Goal: Information Seeking & Learning: Check status

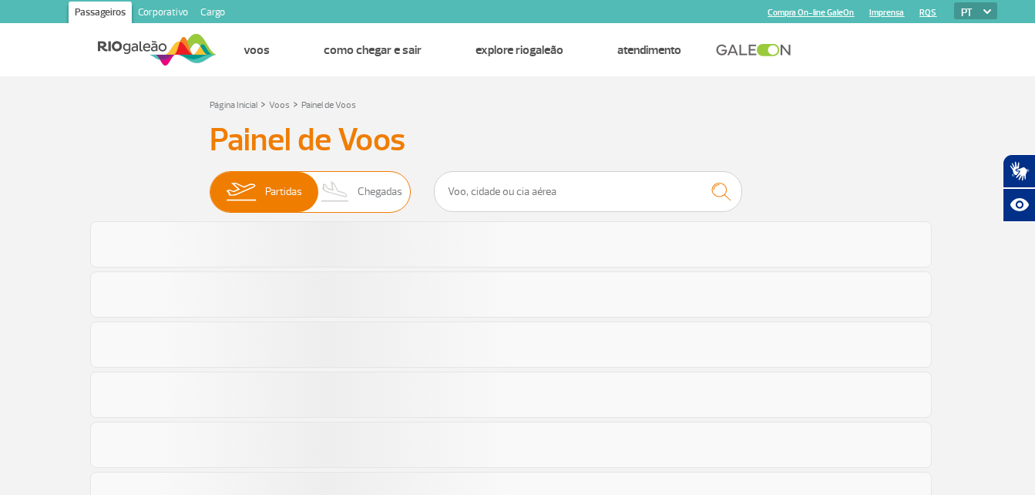
click at [376, 188] on span "Chegadas" at bounding box center [380, 192] width 45 height 40
click at [210, 184] on input "Partidas Chegadas" at bounding box center [210, 184] width 0 height 0
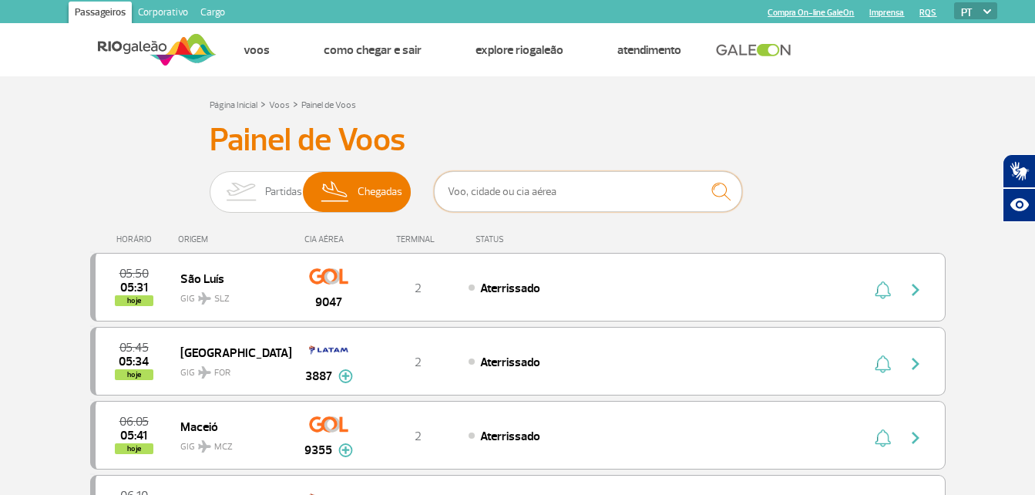
click at [481, 197] on input "text" at bounding box center [588, 191] width 308 height 41
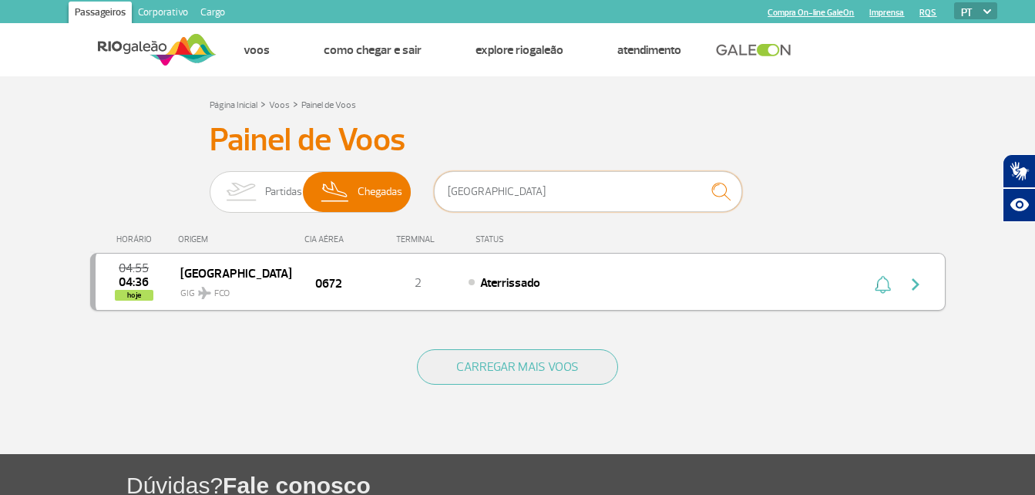
type input "[GEOGRAPHIC_DATA]"
click at [215, 286] on span "GIG FCO" at bounding box center [229, 289] width 99 height 22
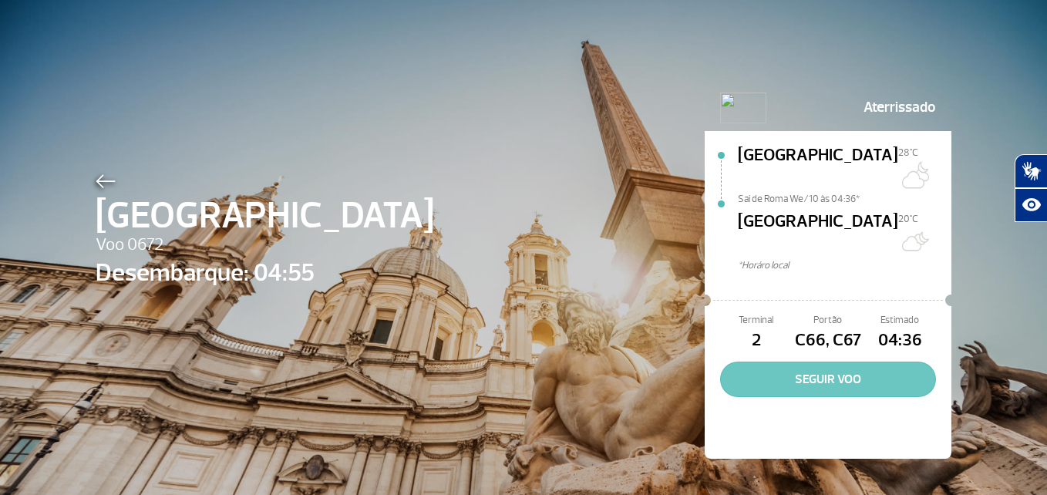
click at [779, 362] on button "SEGUIR VOO" at bounding box center [828, 379] width 216 height 35
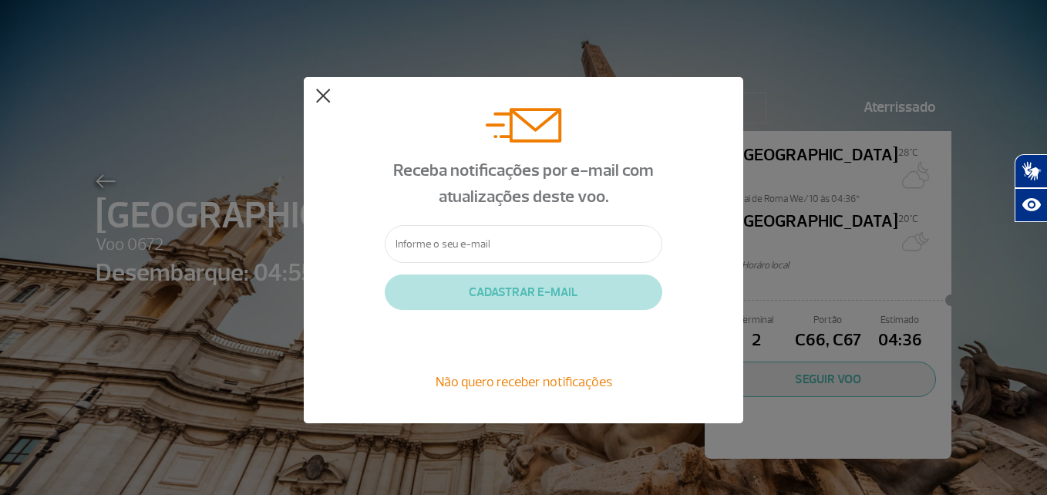
click at [316, 101] on button at bounding box center [322, 96] width 15 height 15
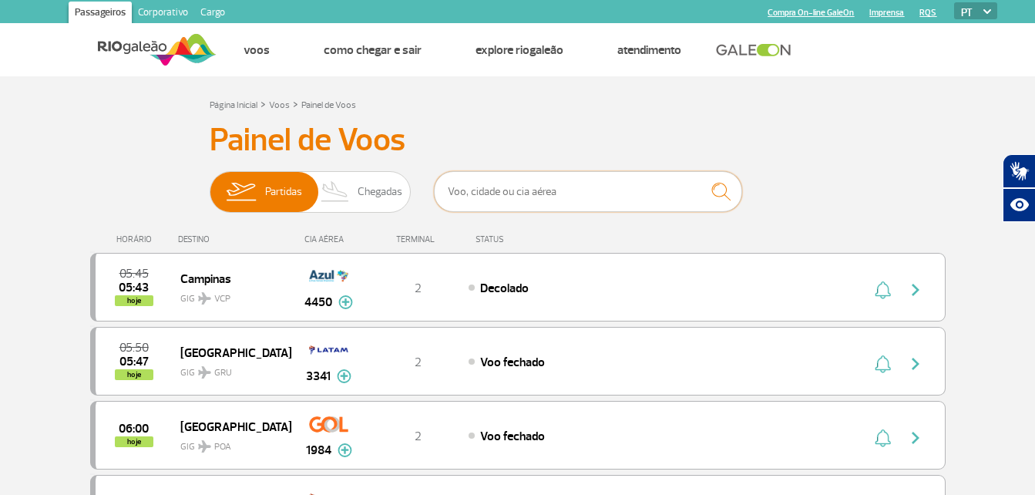
click at [479, 192] on input "text" at bounding box center [588, 191] width 308 height 41
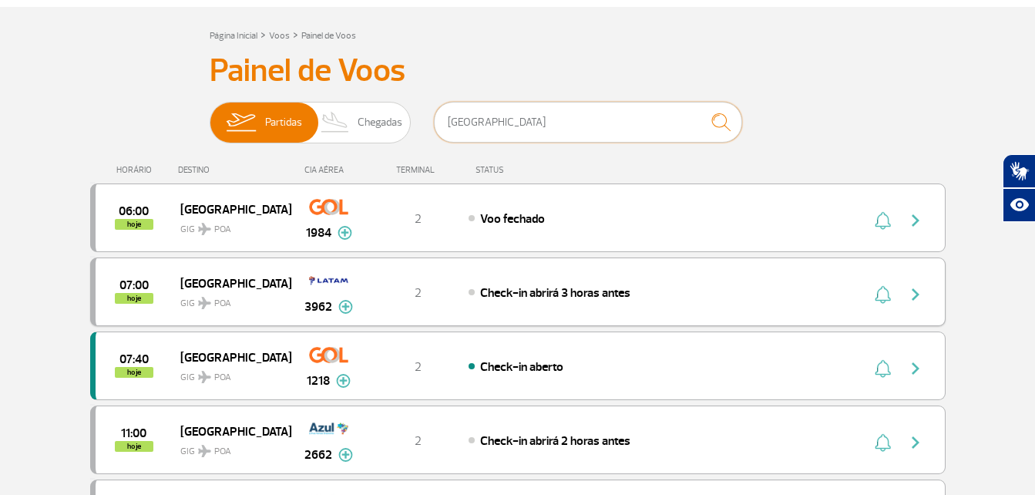
scroll to position [77, 0]
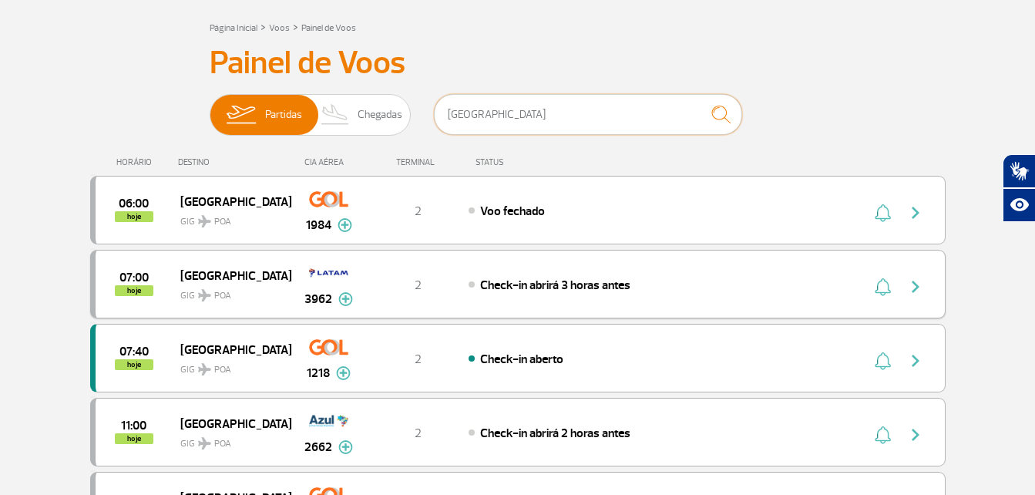
type input "[GEOGRAPHIC_DATA]"
click at [412, 292] on div "2" at bounding box center [418, 284] width 102 height 17
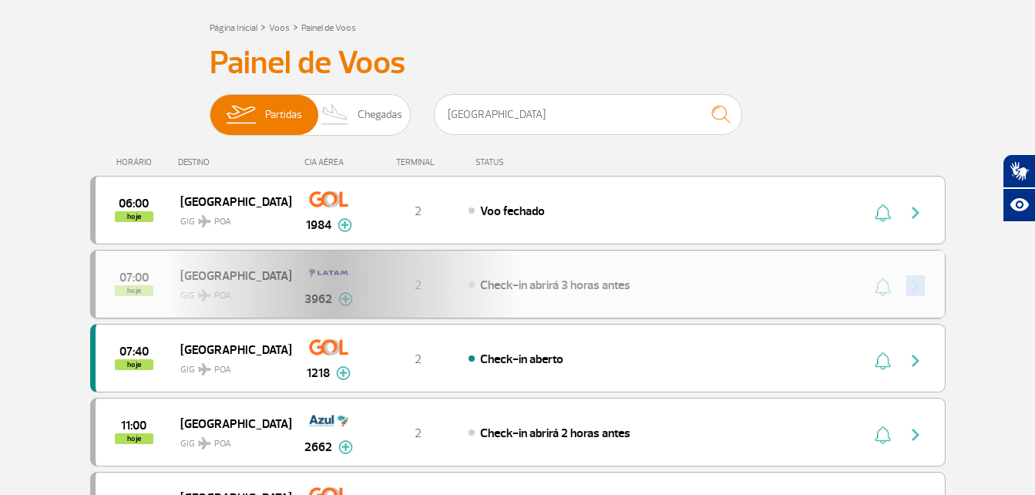
click at [412, 292] on div "07:00 hoje [GEOGRAPHIC_DATA] GIG POA 3962 2 Check-in abrirá 3 horas antes Parce…" at bounding box center [518, 284] width 856 height 69
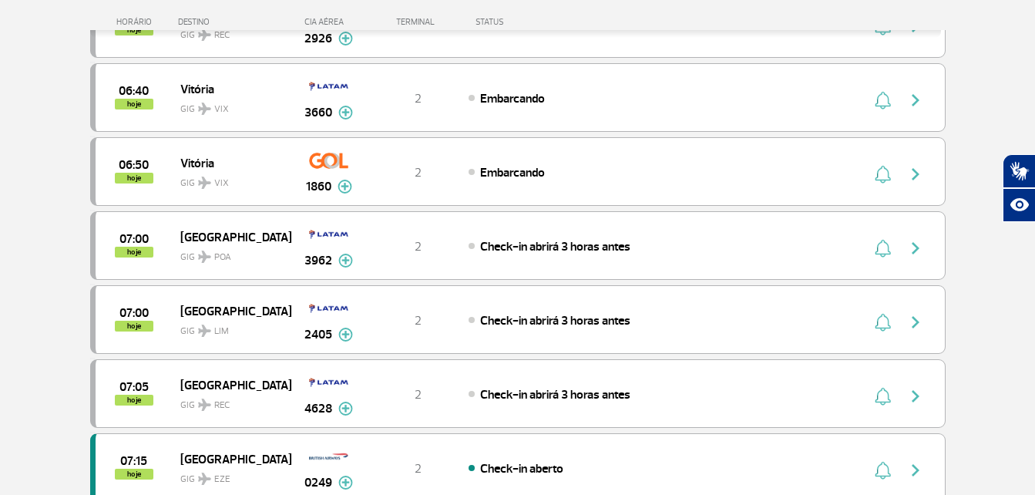
scroll to position [771, 0]
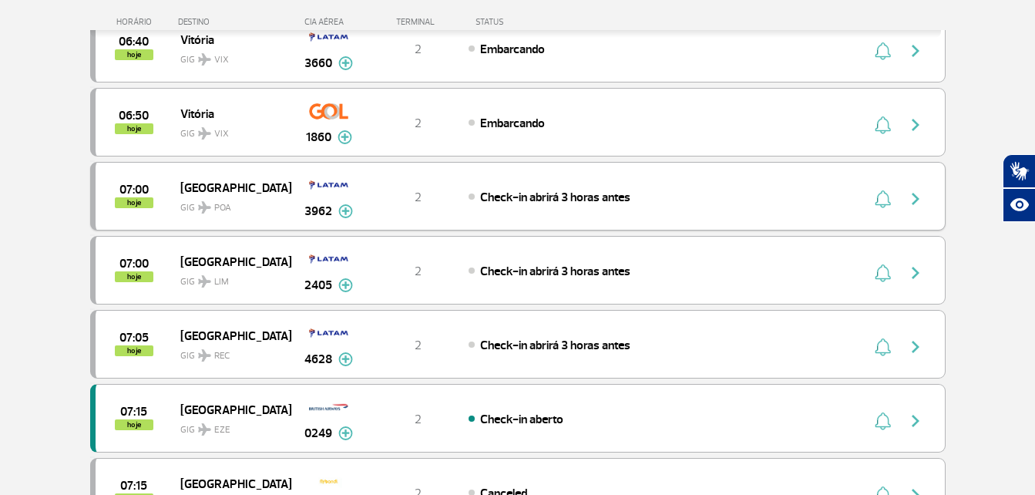
click at [355, 201] on div "3962" at bounding box center [329, 196] width 76 height 49
click at [562, 190] on span "Check-in abrirá 3 horas antes" at bounding box center [555, 197] width 150 height 15
